Goal: Check status: Check status

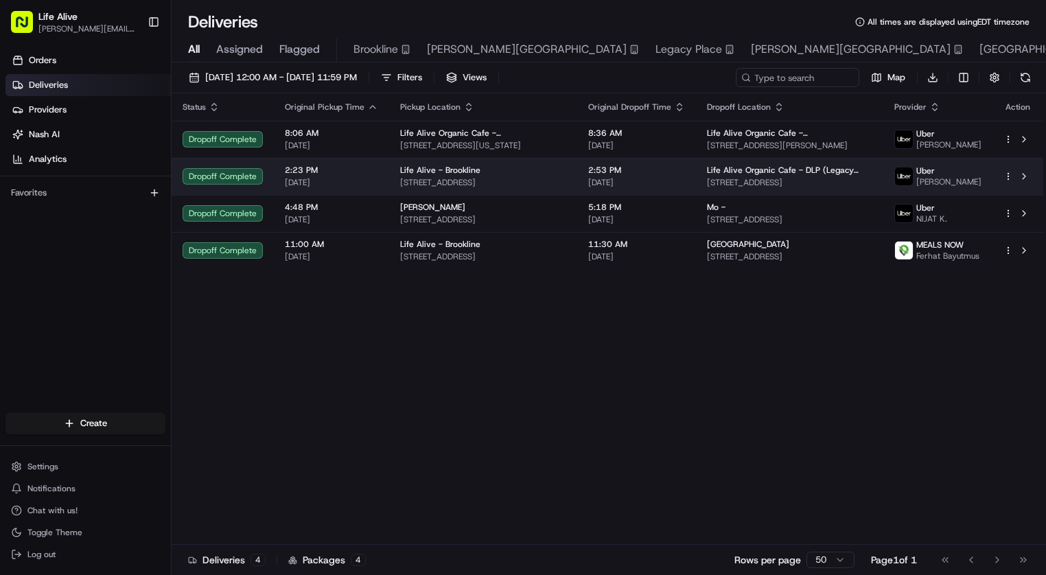
click at [839, 165] on span "Life Alive Organic Cafe - DLP (Legacy Place)" at bounding box center [790, 170] width 166 height 11
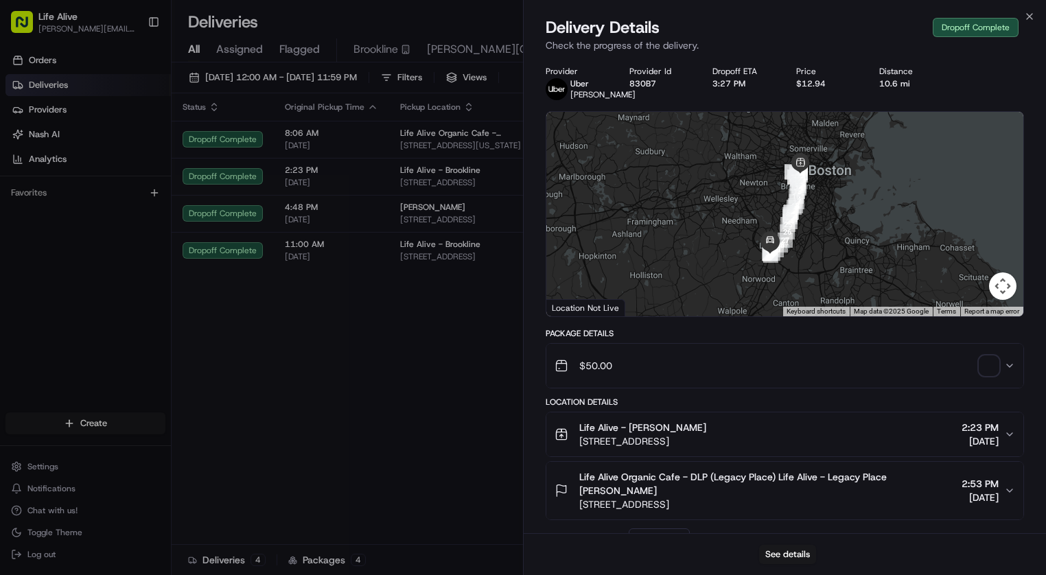
click at [990, 373] on span "button" at bounding box center [988, 365] width 19 height 19
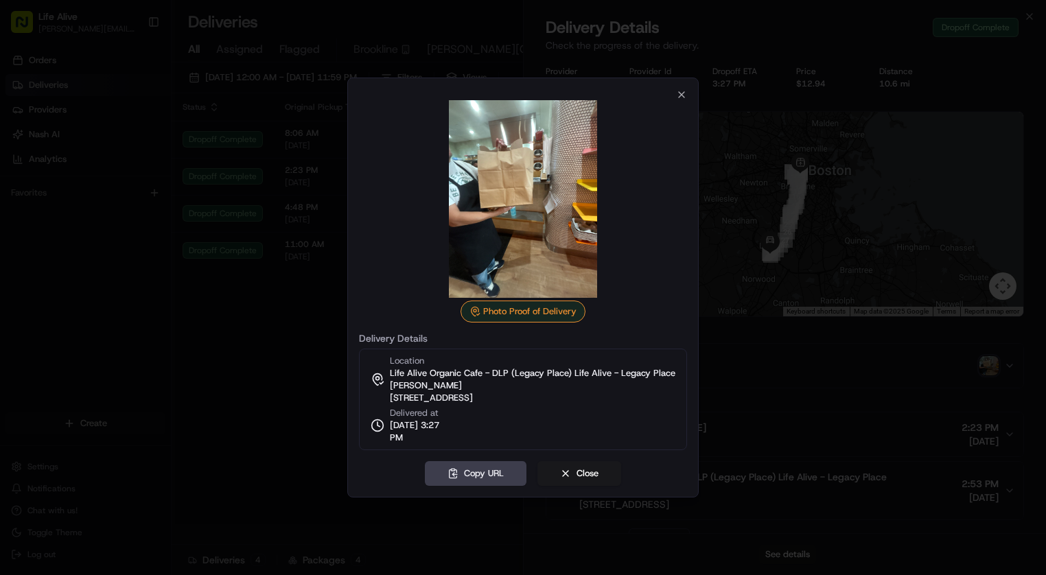
click at [567, 204] on img at bounding box center [523, 199] width 198 height 198
click at [573, 477] on button "Close" at bounding box center [579, 473] width 84 height 25
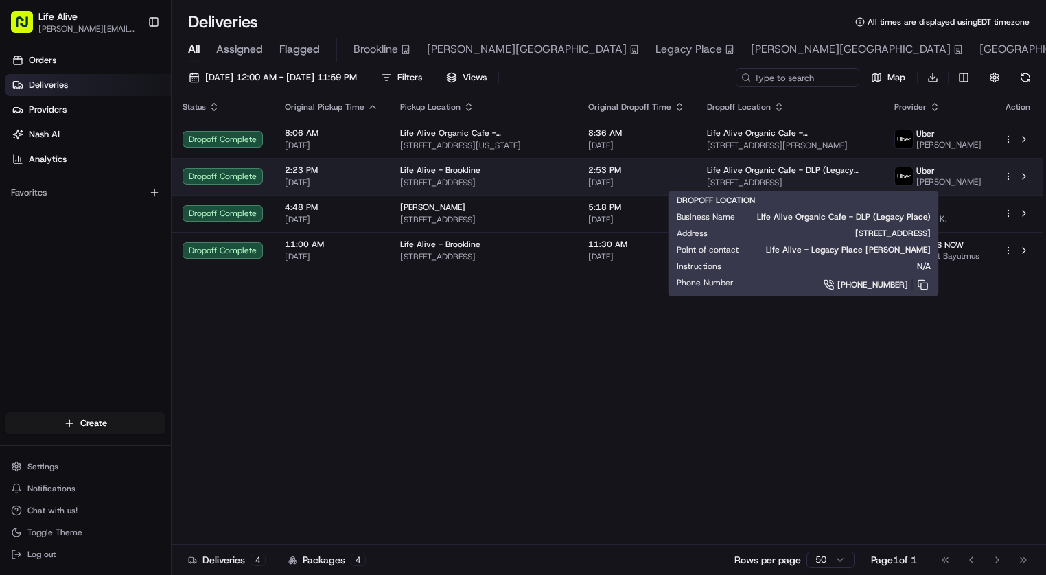
click at [784, 175] on span "Life Alive Organic Cafe - DLP (Legacy Place)" at bounding box center [790, 170] width 166 height 11
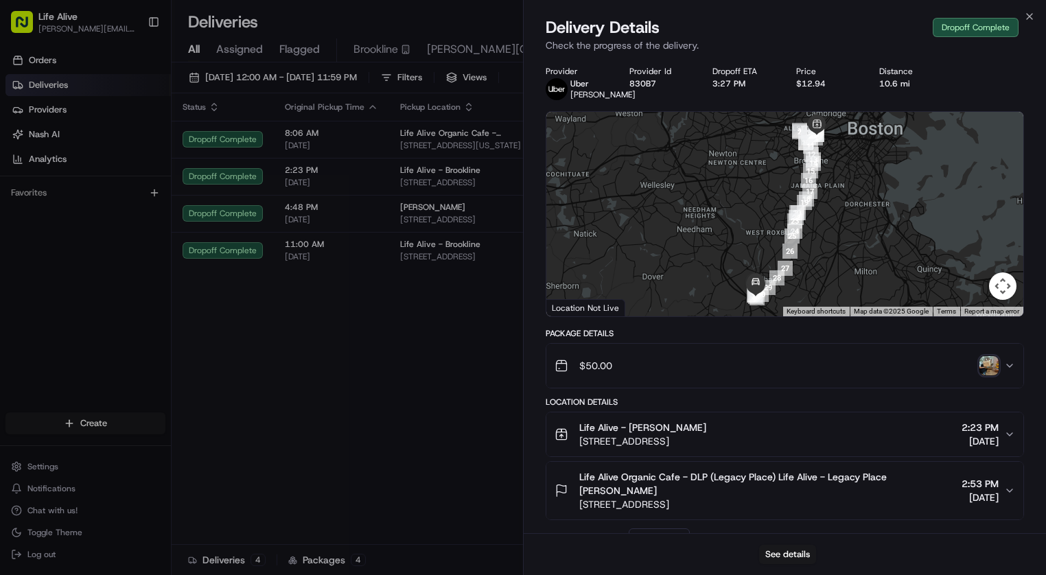
click at [990, 360] on img "button" at bounding box center [988, 365] width 19 height 19
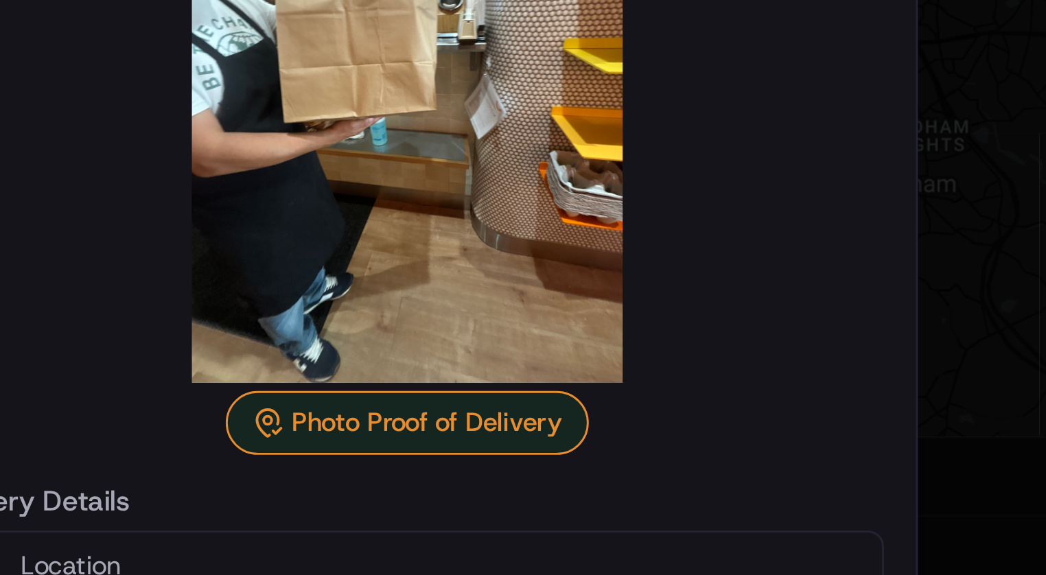
click at [424, 100] on img at bounding box center [523, 199] width 198 height 198
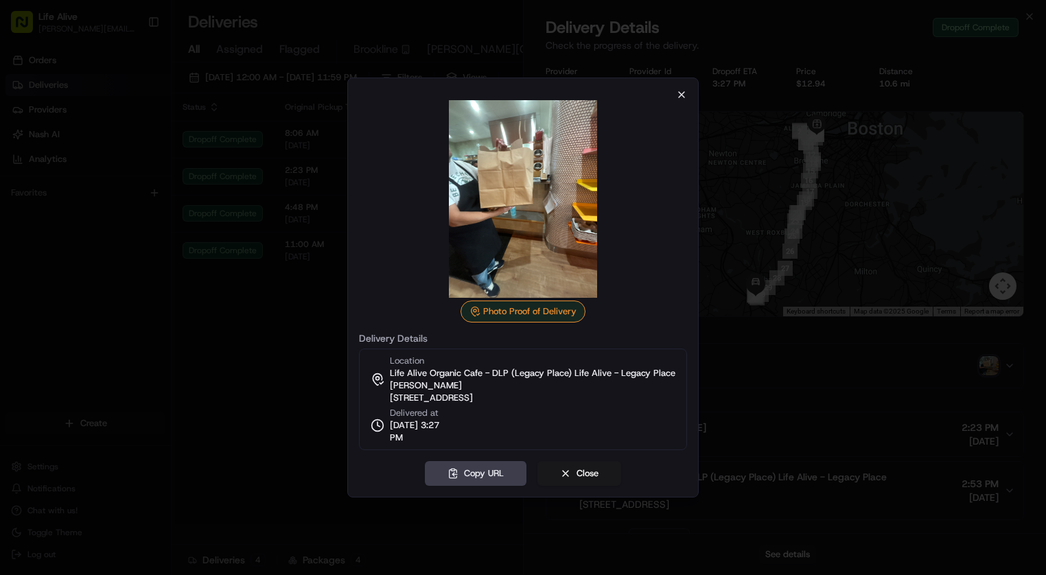
click at [683, 94] on icon "button" at bounding box center [681, 94] width 11 height 11
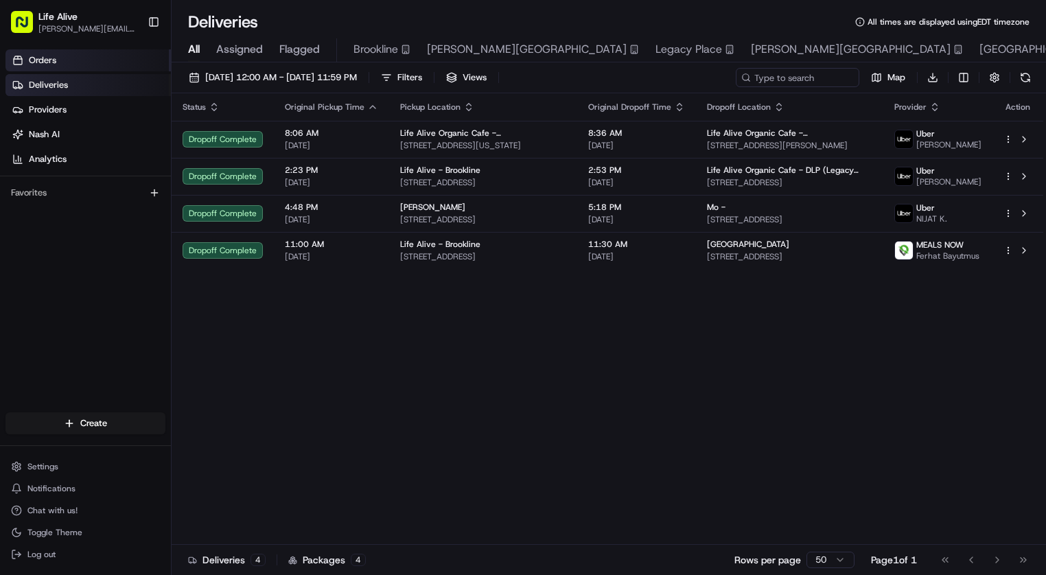
click at [32, 59] on span "Orders" at bounding box center [42, 60] width 27 height 12
